Goal: Navigation & Orientation: Find specific page/section

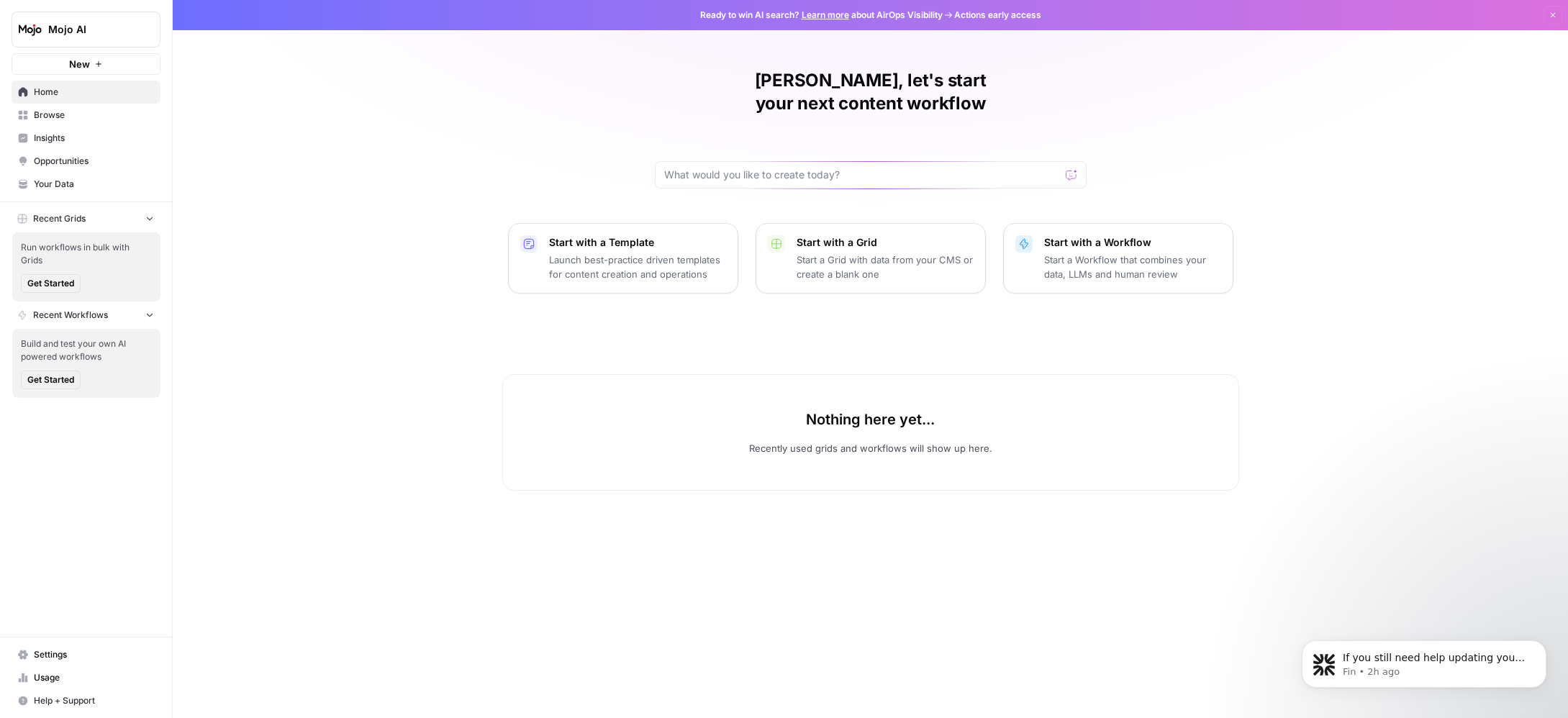
scroll to position [920, 0]
click at [67, 180] on span "Your Data" at bounding box center [94, 184] width 120 height 13
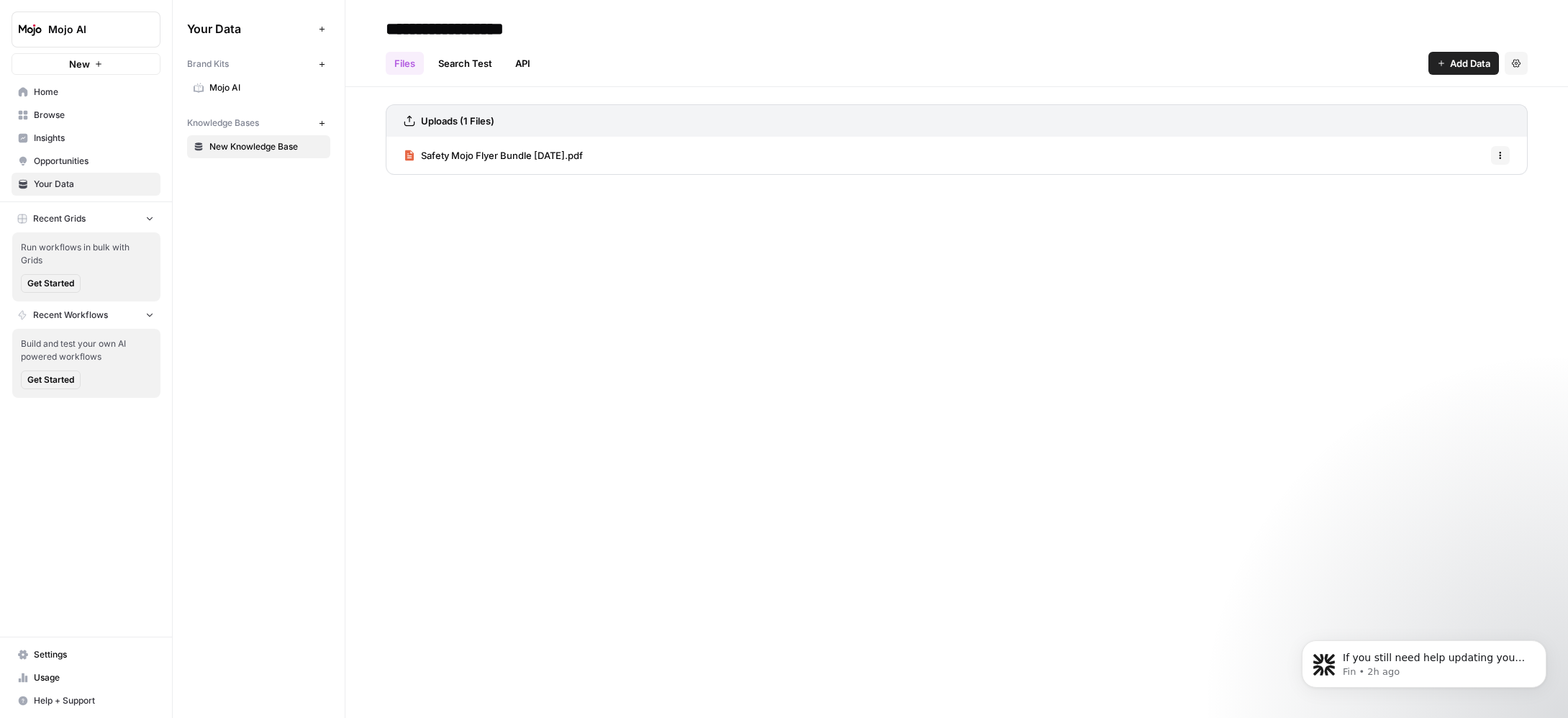
click at [249, 87] on span "Mojo AI" at bounding box center [266, 88] width 114 height 13
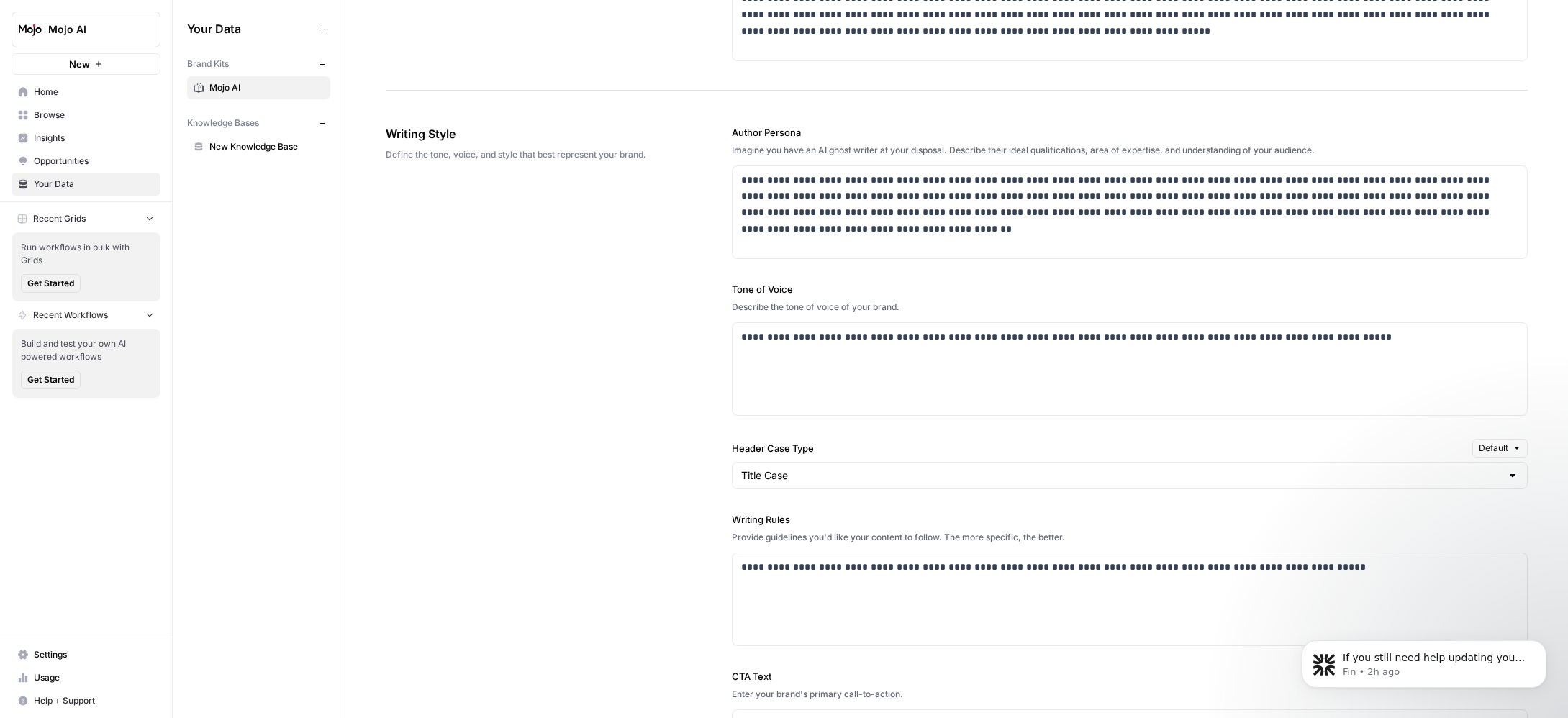
scroll to position [683, 0]
